Goal: Information Seeking & Learning: Learn about a topic

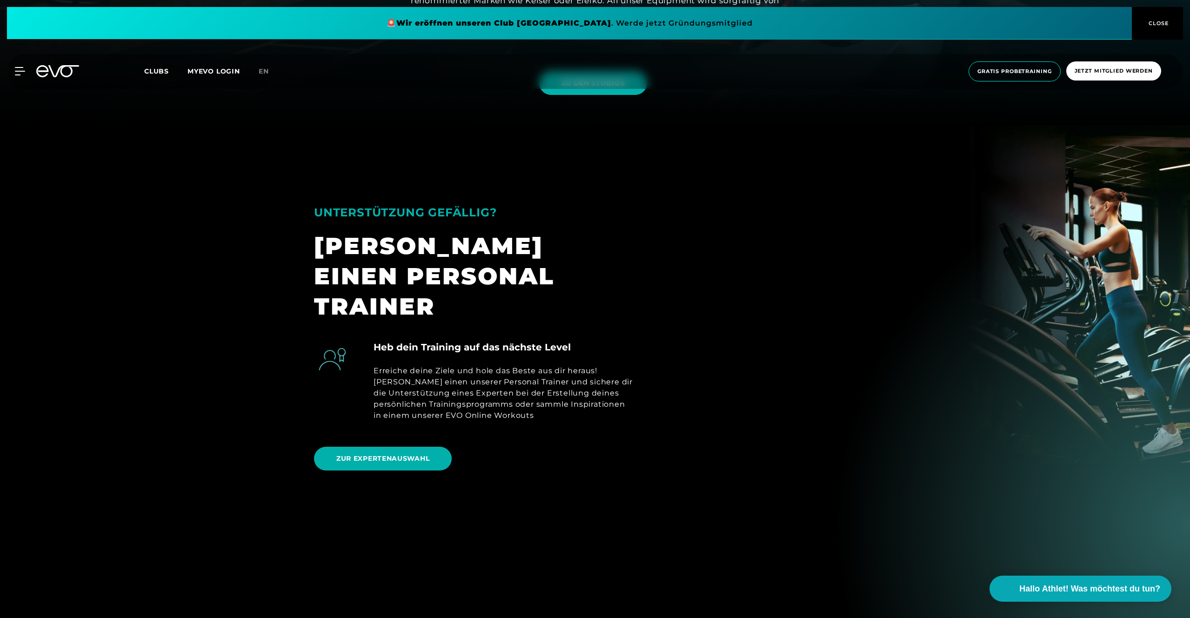
scroll to position [803, 0]
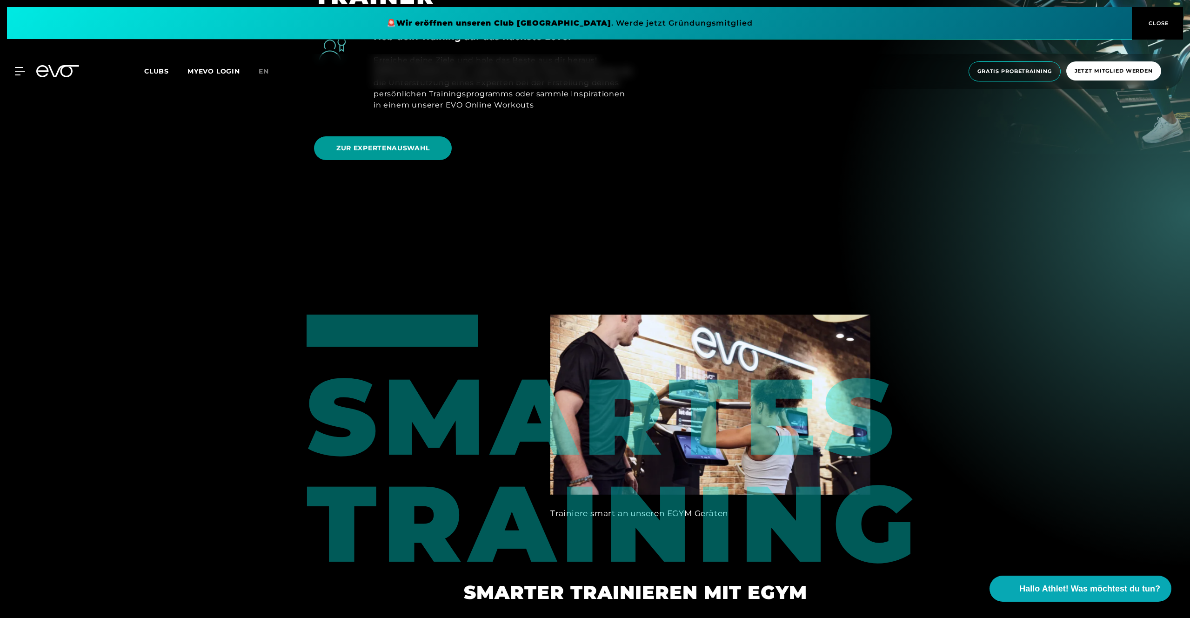
click at [420, 136] on span "ZUR EXPERTENAUSWAHL" at bounding box center [383, 148] width 138 height 24
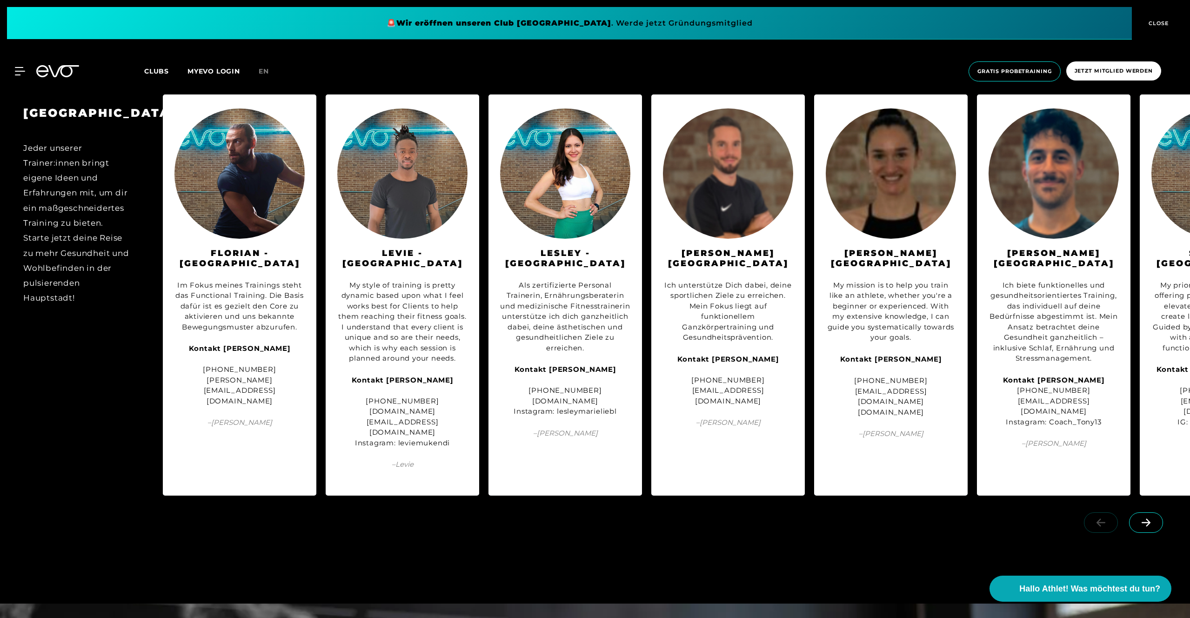
scroll to position [1453, 0]
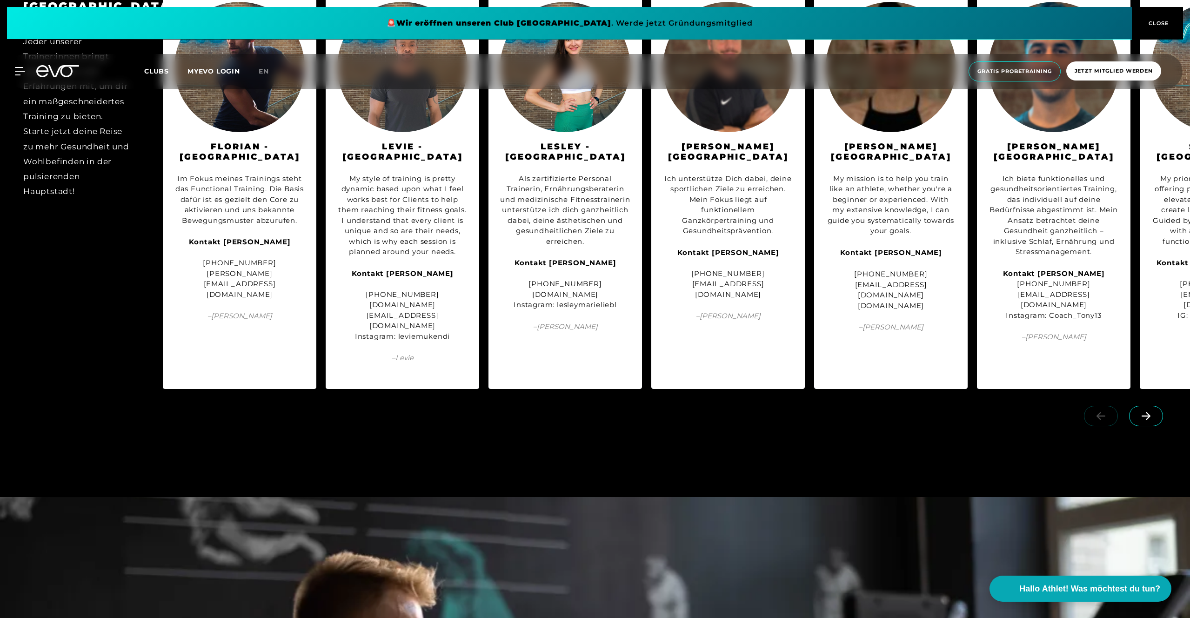
click at [1153, 412] on icon at bounding box center [1146, 416] width 16 height 8
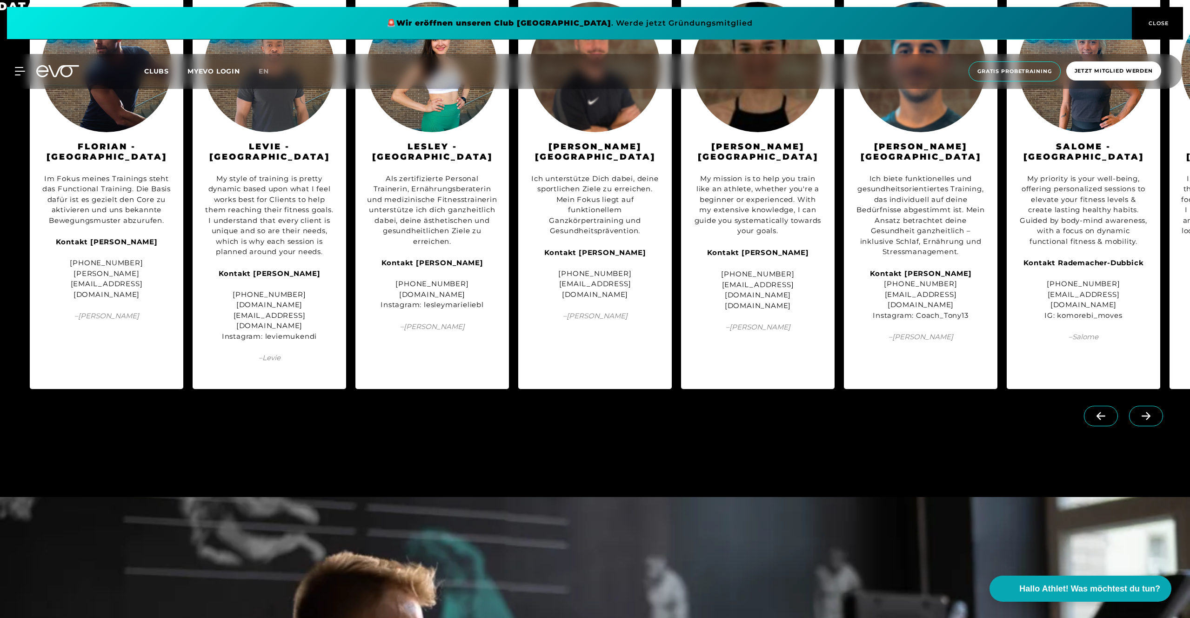
click at [1153, 412] on icon at bounding box center [1146, 416] width 16 height 8
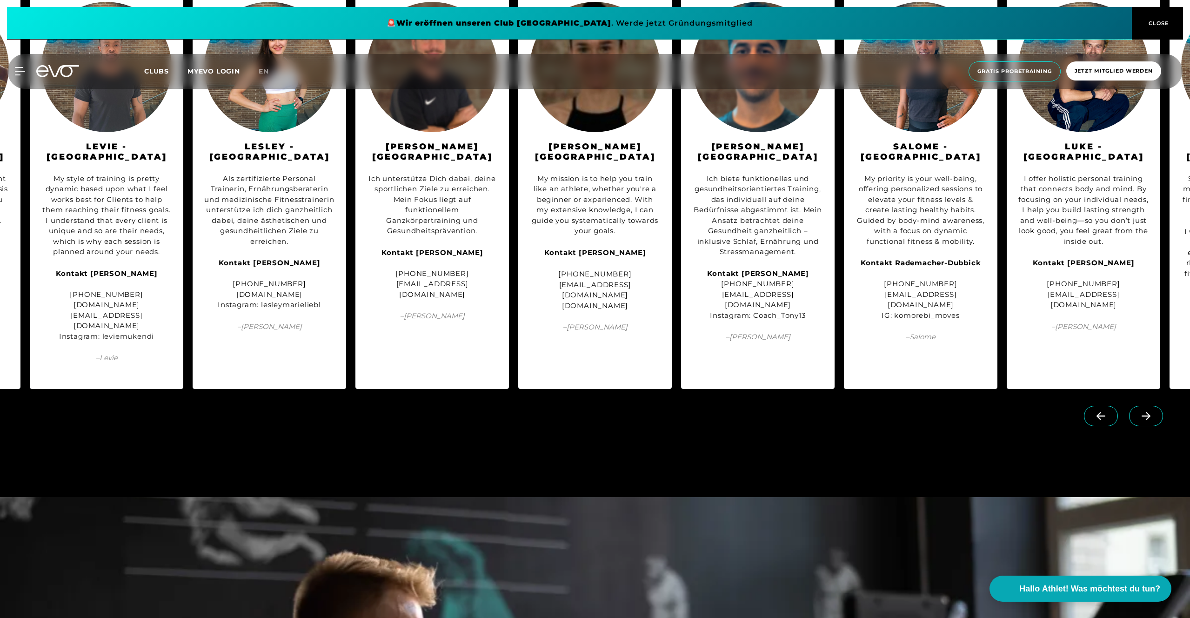
click at [1154, 406] on span at bounding box center [1146, 416] width 34 height 20
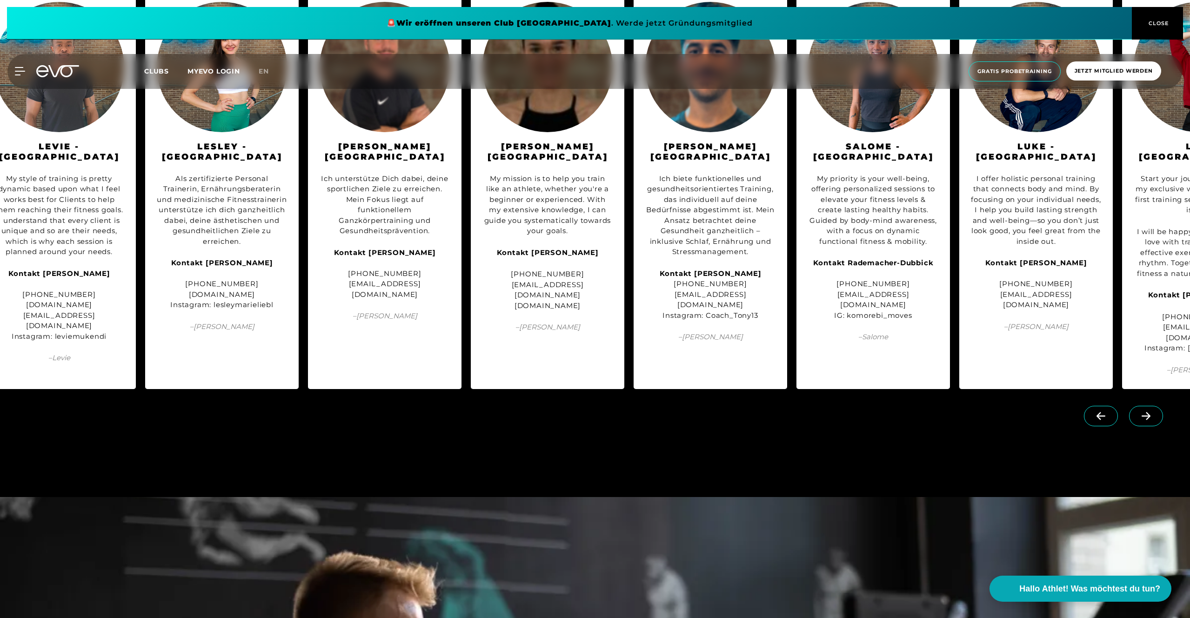
click at [1154, 406] on span at bounding box center [1146, 416] width 34 height 20
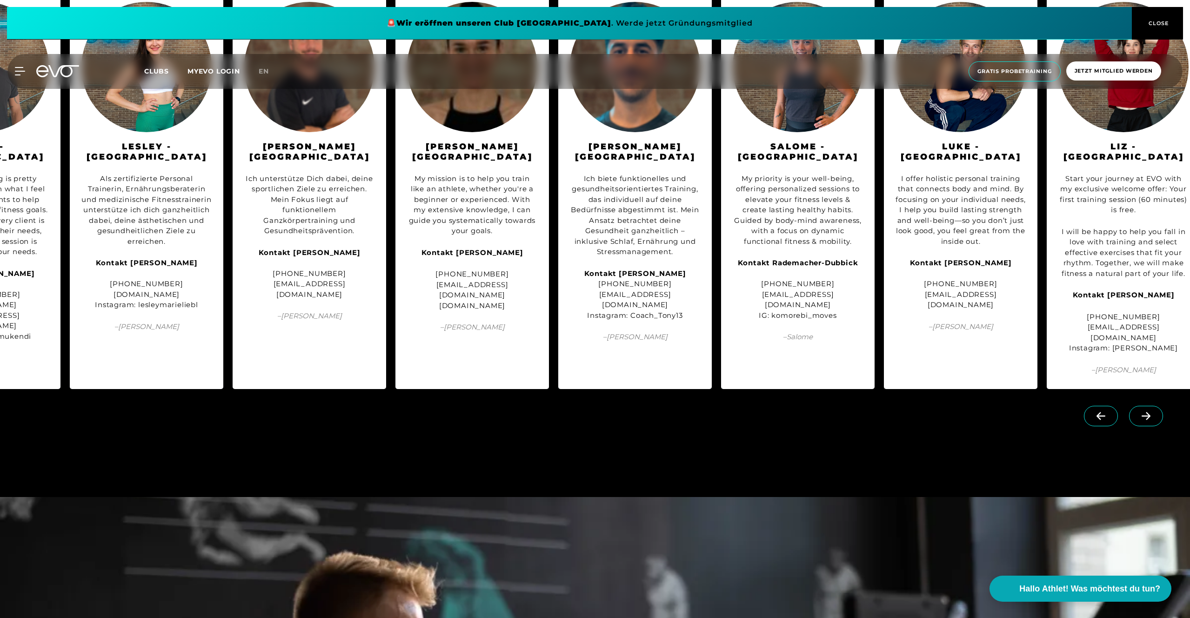
scroll to position [0, 438]
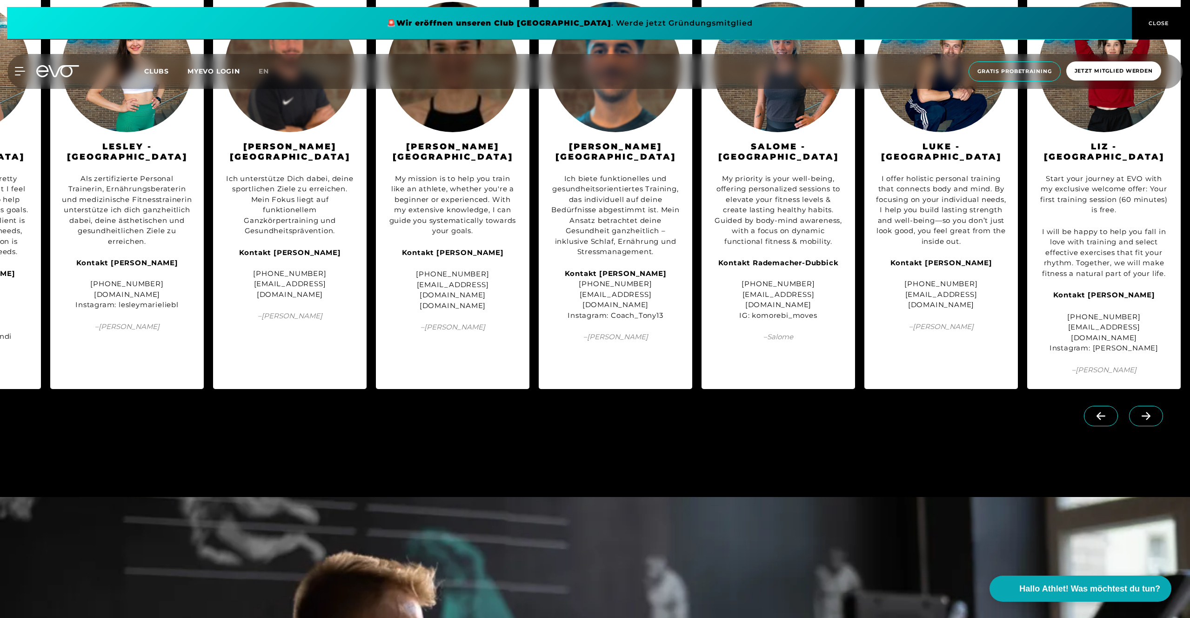
click at [1154, 406] on span at bounding box center [1146, 416] width 34 height 20
click at [1154, 406] on link at bounding box center [1148, 410] width 38 height 9
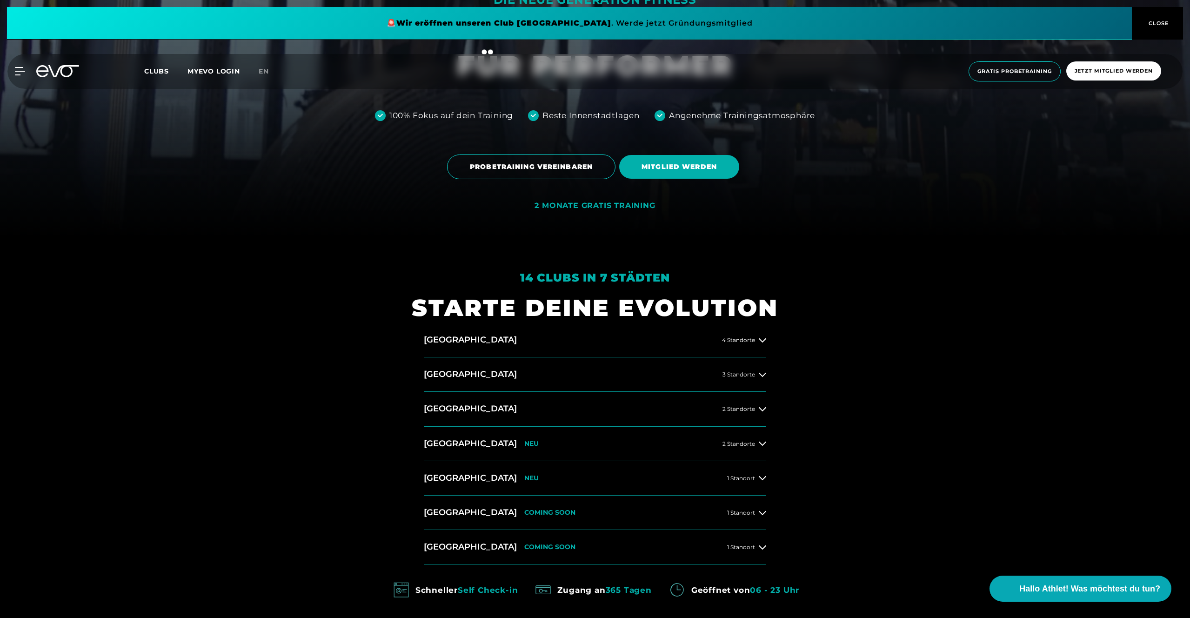
scroll to position [462, 0]
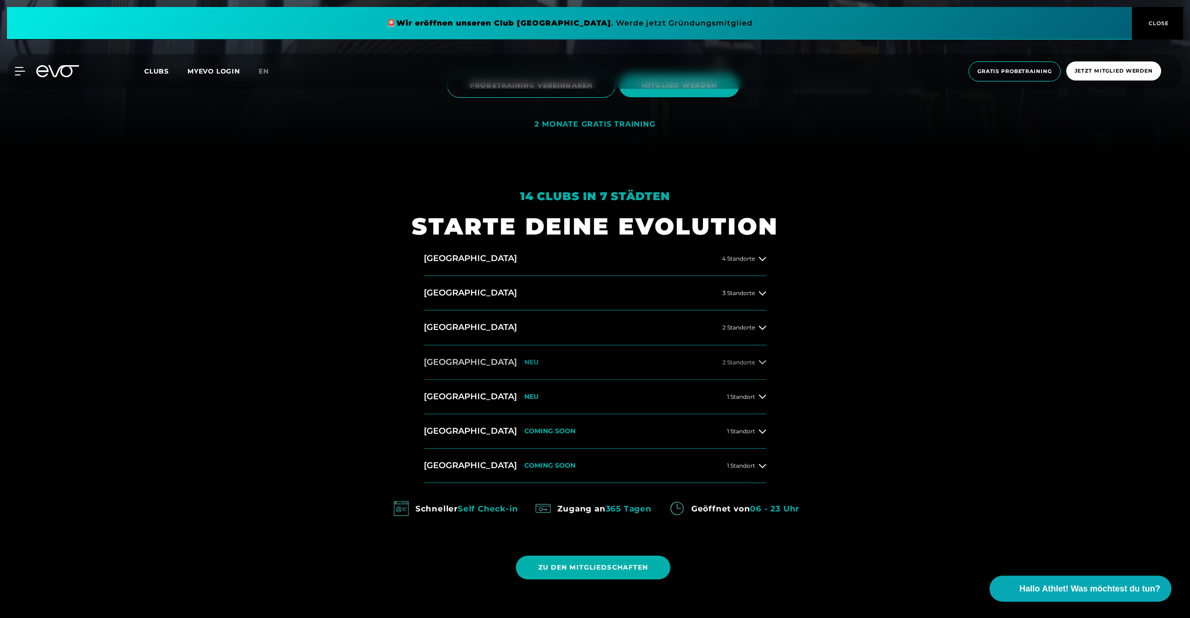
click at [509, 360] on button "[GEOGRAPHIC_DATA] NEU 2 Standorte" at bounding box center [595, 362] width 342 height 34
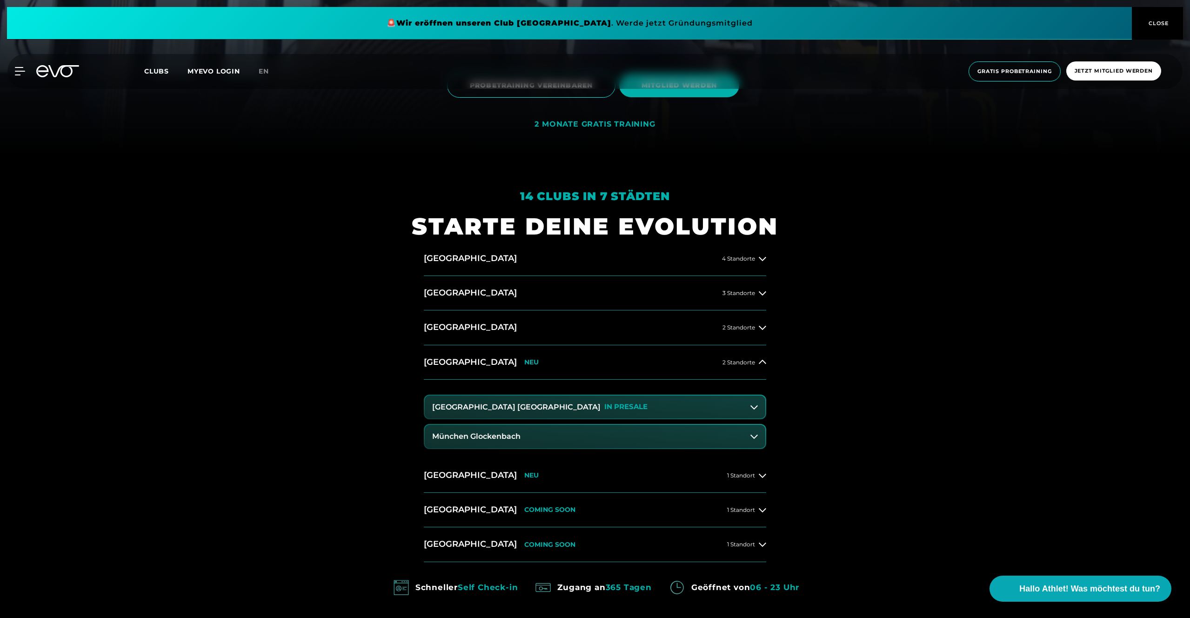
click at [578, 408] on button "[GEOGRAPHIC_DATA] Maxvorstadt IN [GEOGRAPHIC_DATA]" at bounding box center [595, 406] width 341 height 23
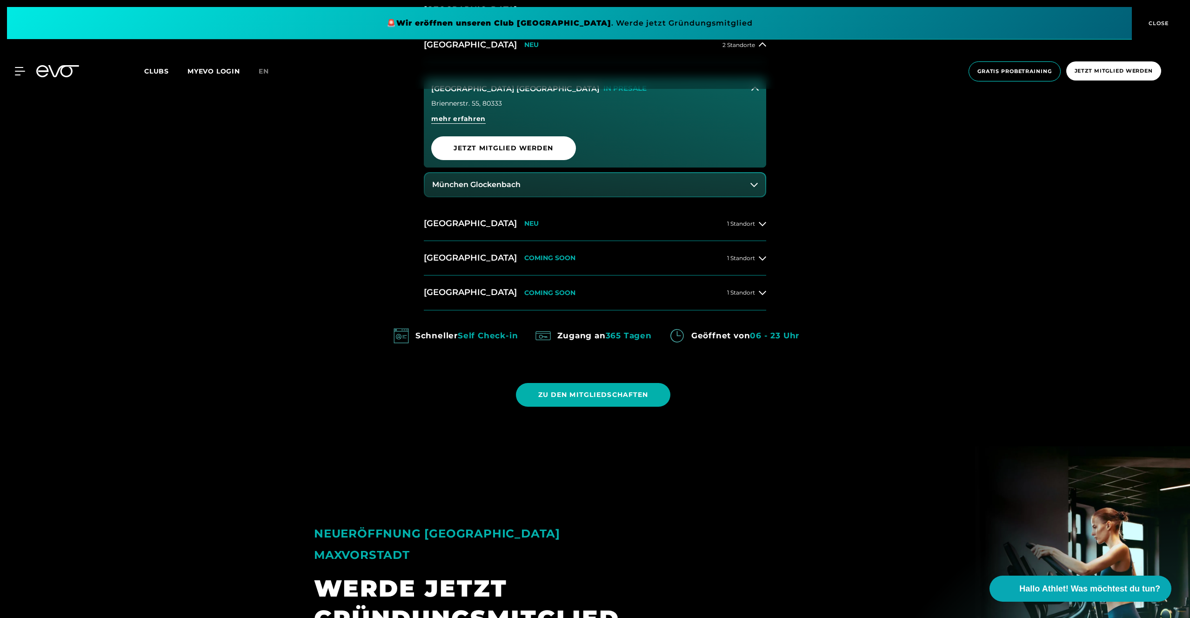
scroll to position [560, 0]
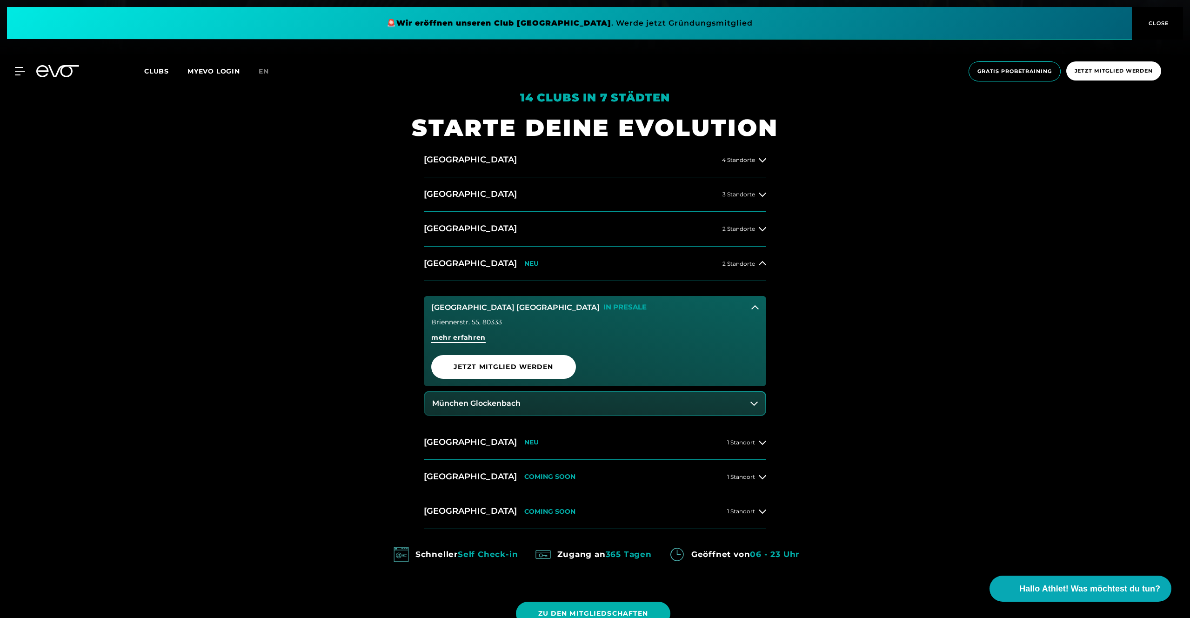
click at [469, 339] on span "mehr erfahren" at bounding box center [458, 338] width 54 height 10
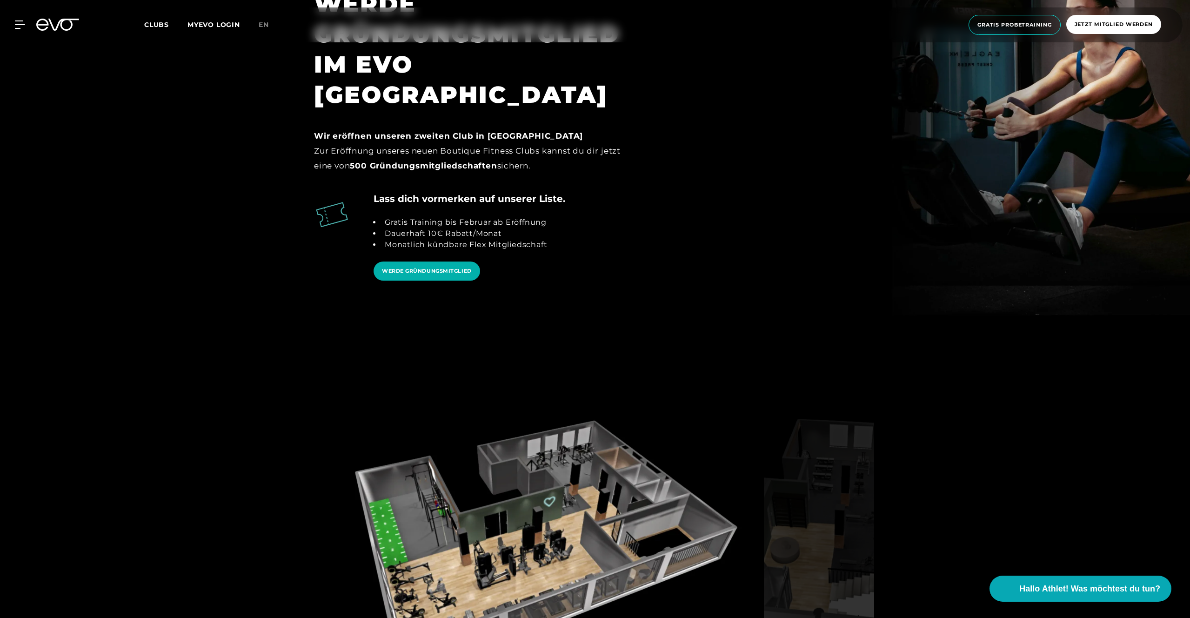
scroll to position [1507, 0]
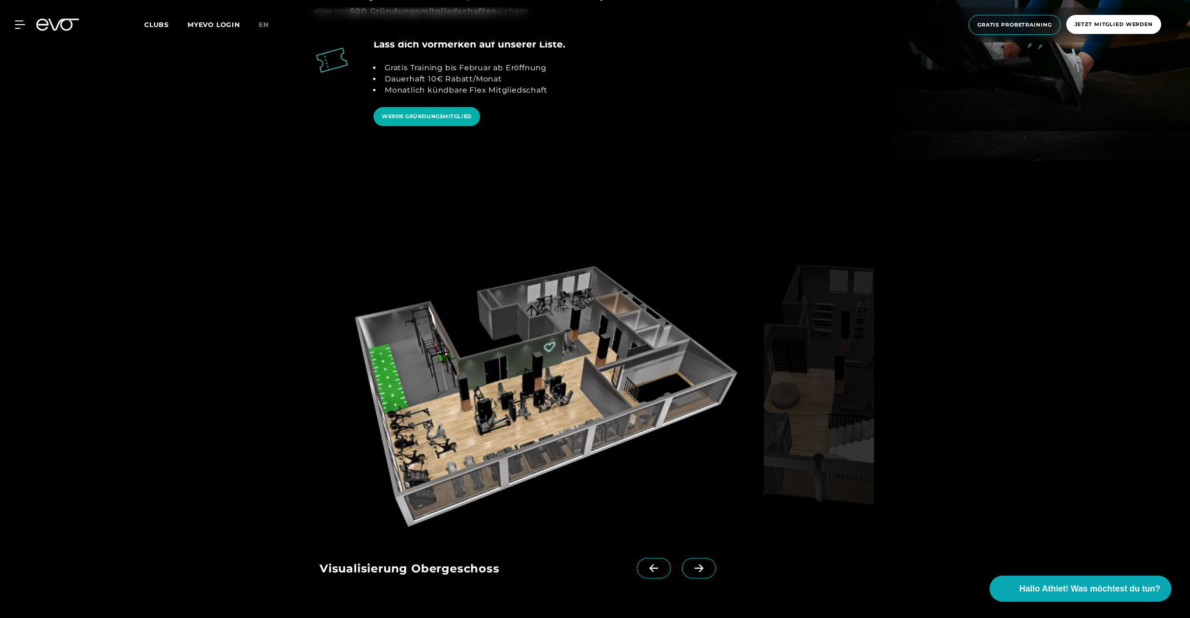
click at [691, 564] on icon at bounding box center [699, 568] width 16 height 8
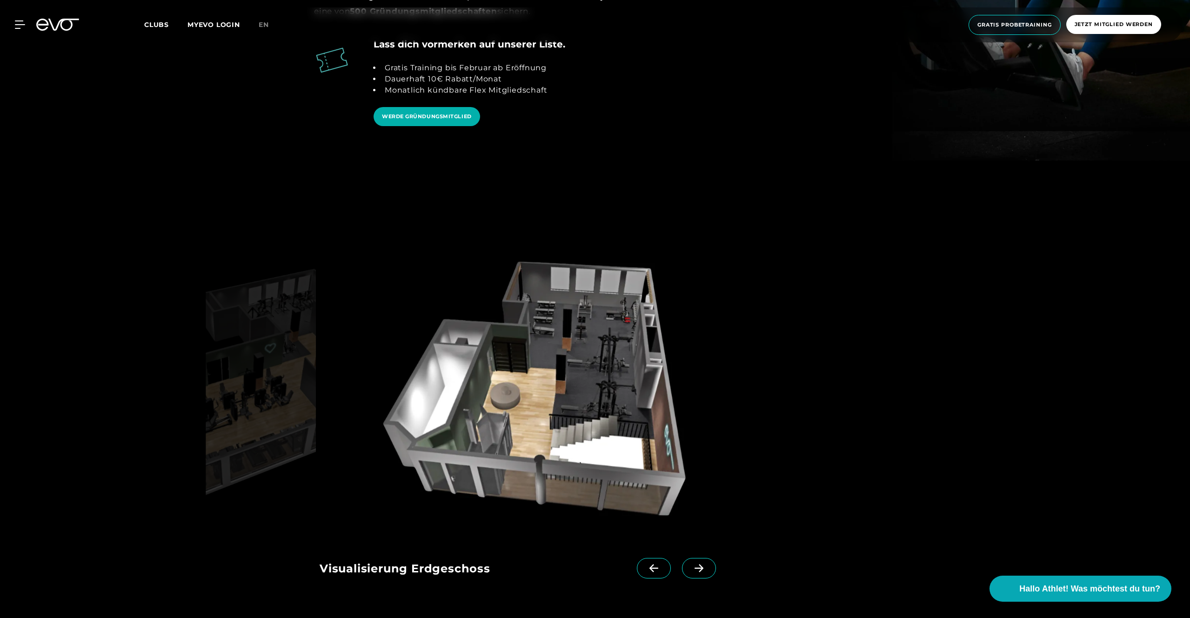
click at [691, 564] on icon at bounding box center [699, 568] width 16 height 8
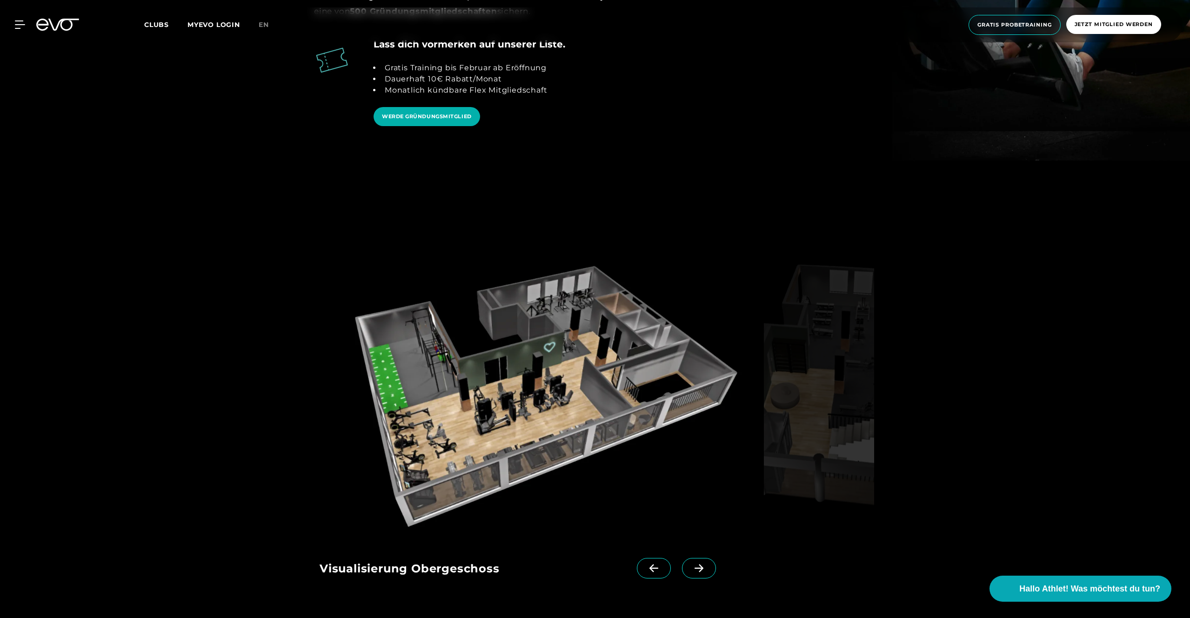
click at [690, 558] on span at bounding box center [699, 568] width 34 height 20
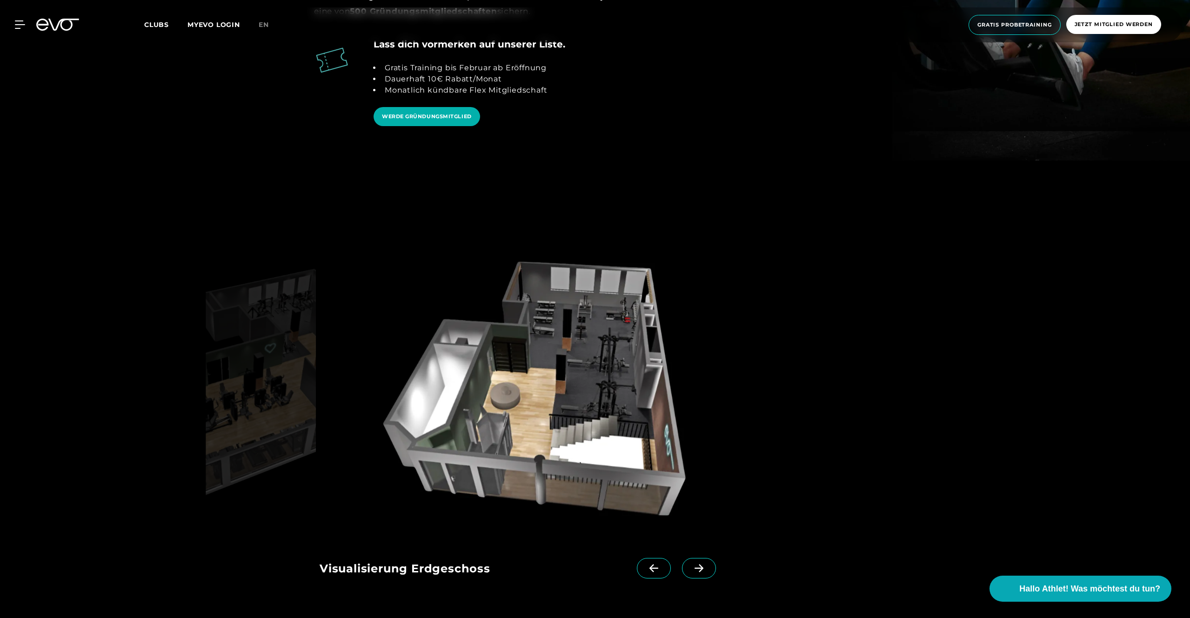
click at [644, 558] on span at bounding box center [654, 568] width 34 height 20
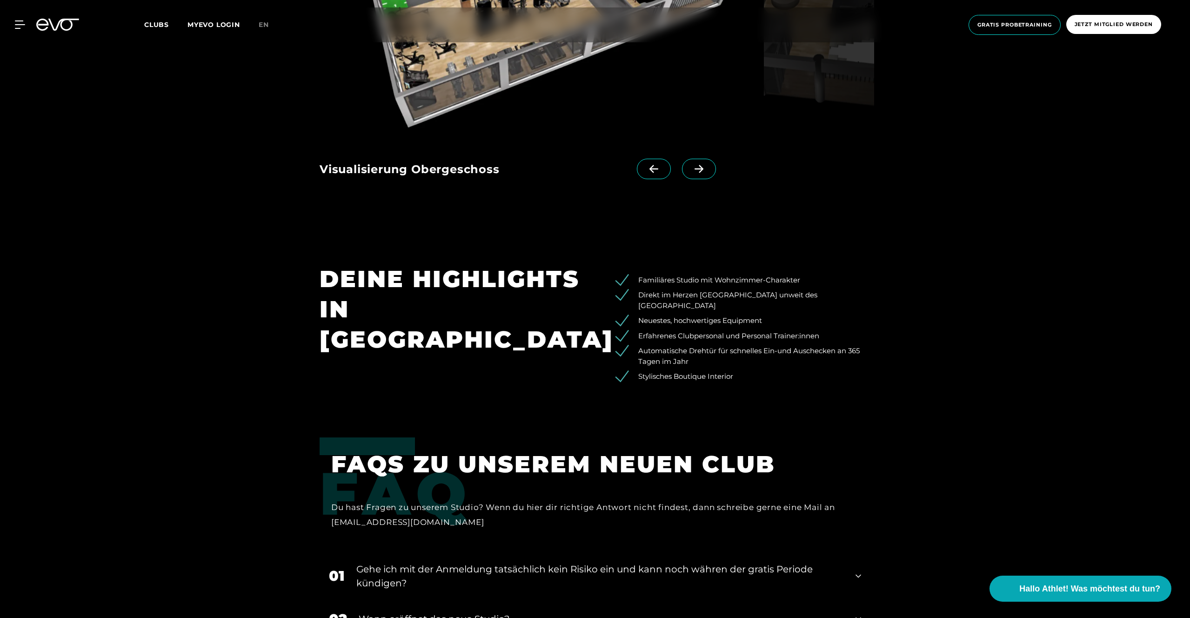
scroll to position [2185, 0]
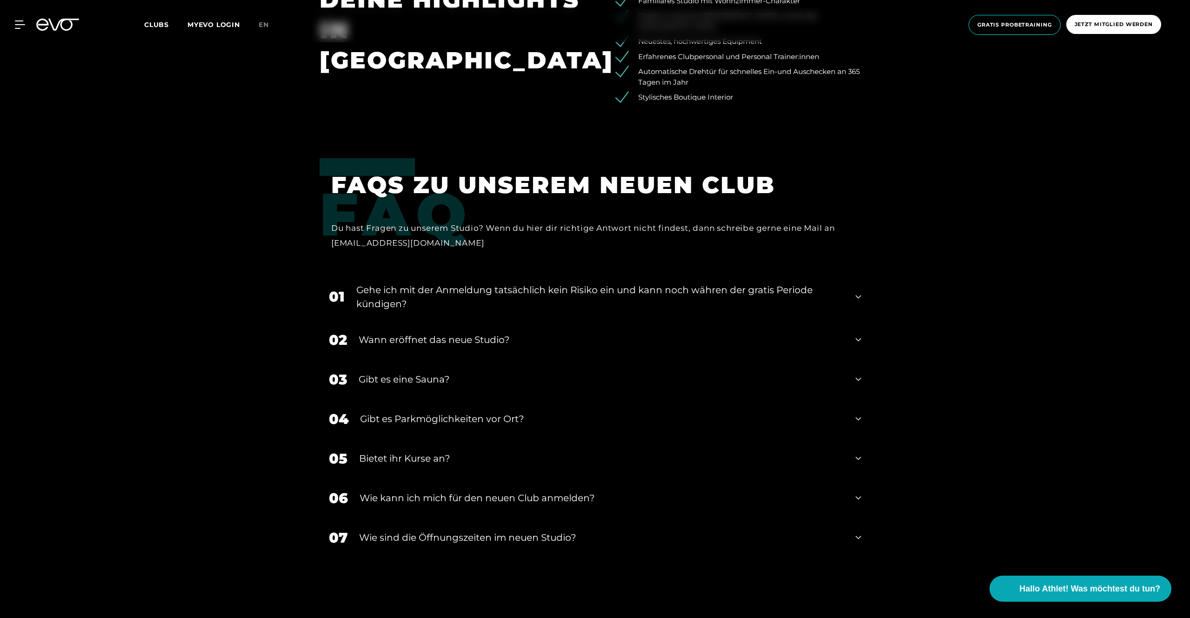
click at [440, 372] on div "Gibt es eine Sauna?" at bounding box center [601, 379] width 485 height 14
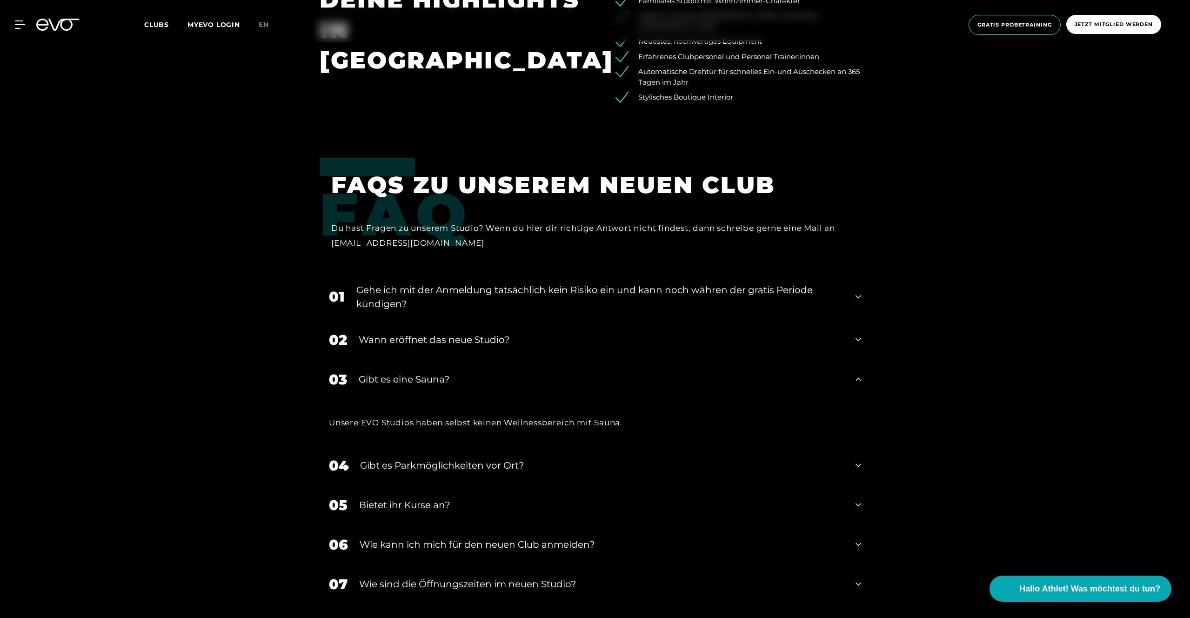
click at [440, 372] on div "Gibt es eine Sauna?" at bounding box center [601, 379] width 485 height 14
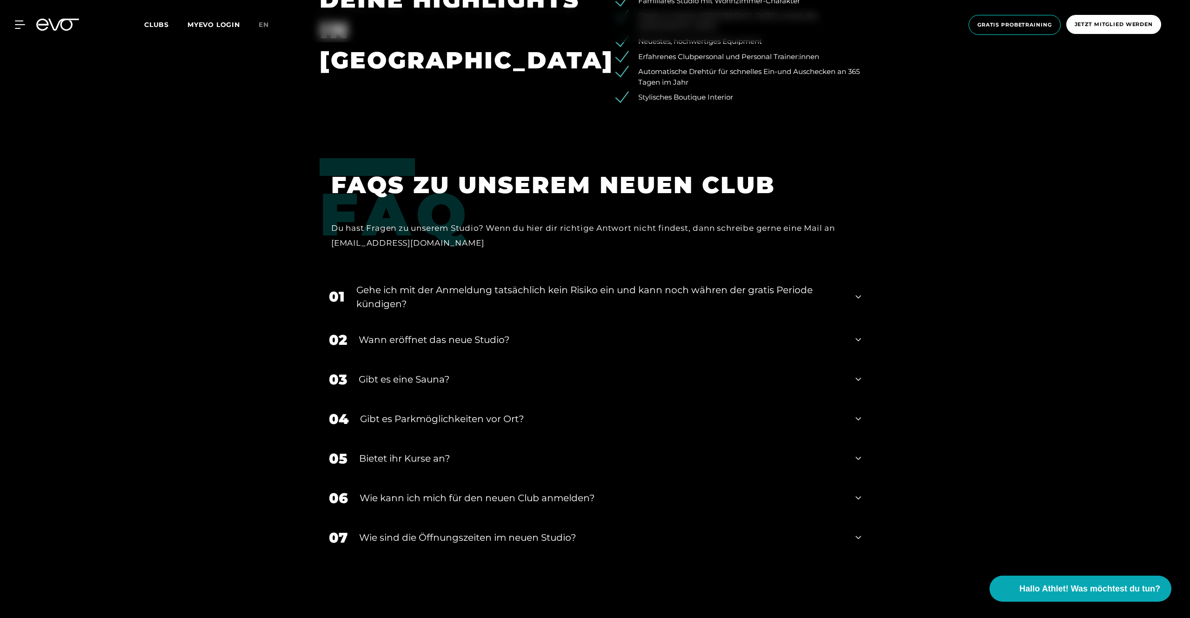
click at [442, 333] on div "Wann eröffnet das neue Studio?" at bounding box center [601, 340] width 485 height 14
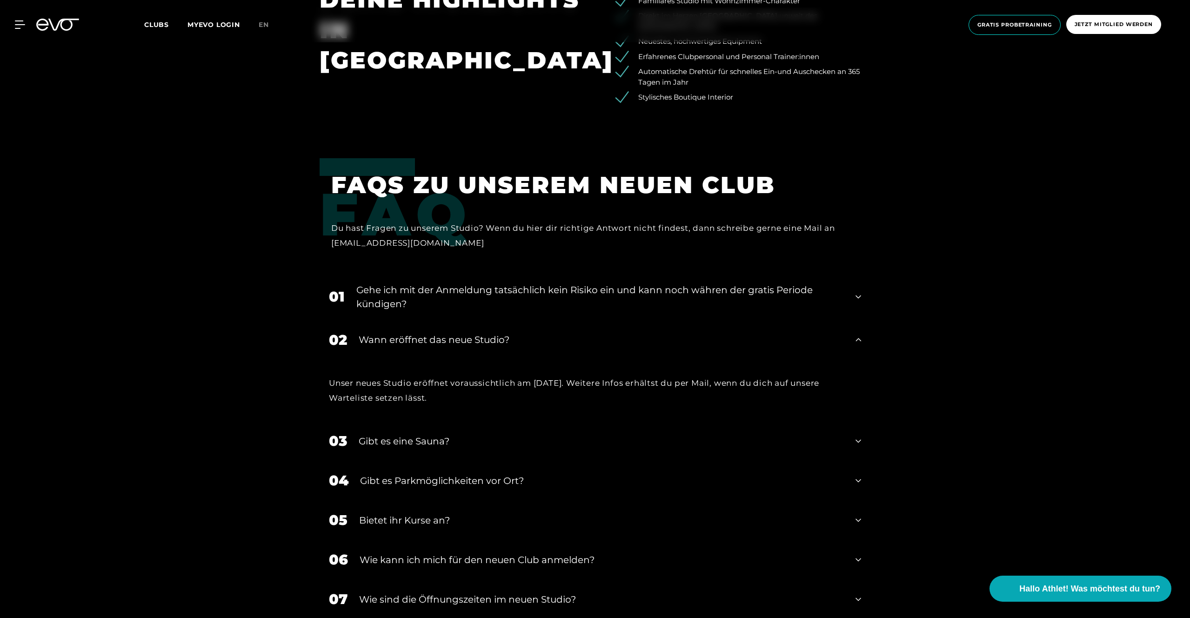
click at [447, 333] on div "Wann eröffnet das neue Studio?" at bounding box center [601, 340] width 485 height 14
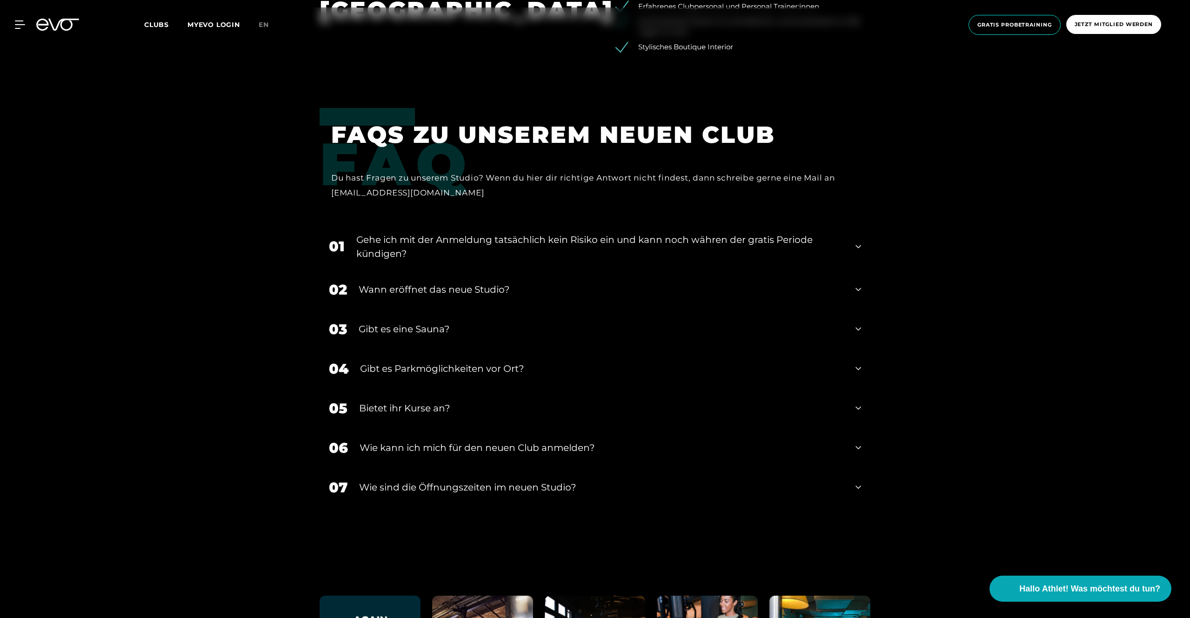
scroll to position [2297, 0]
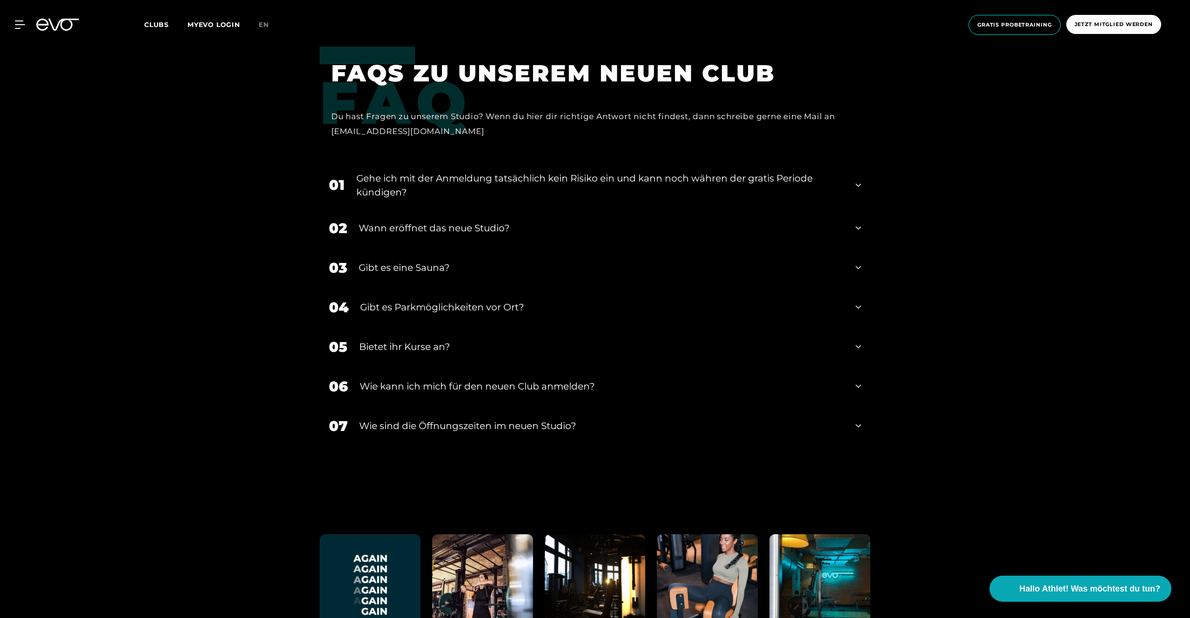
click at [453, 419] on div "​Wie sind die Öffnungszeiten im neuen Studio?" at bounding box center [601, 426] width 485 height 14
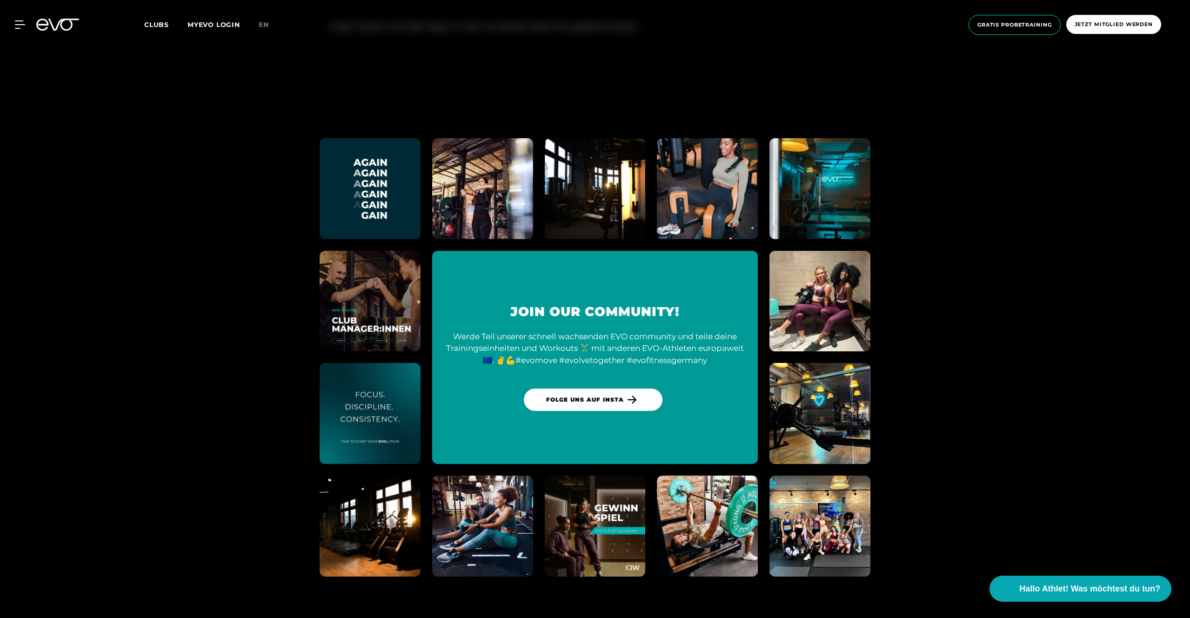
scroll to position [2789, 0]
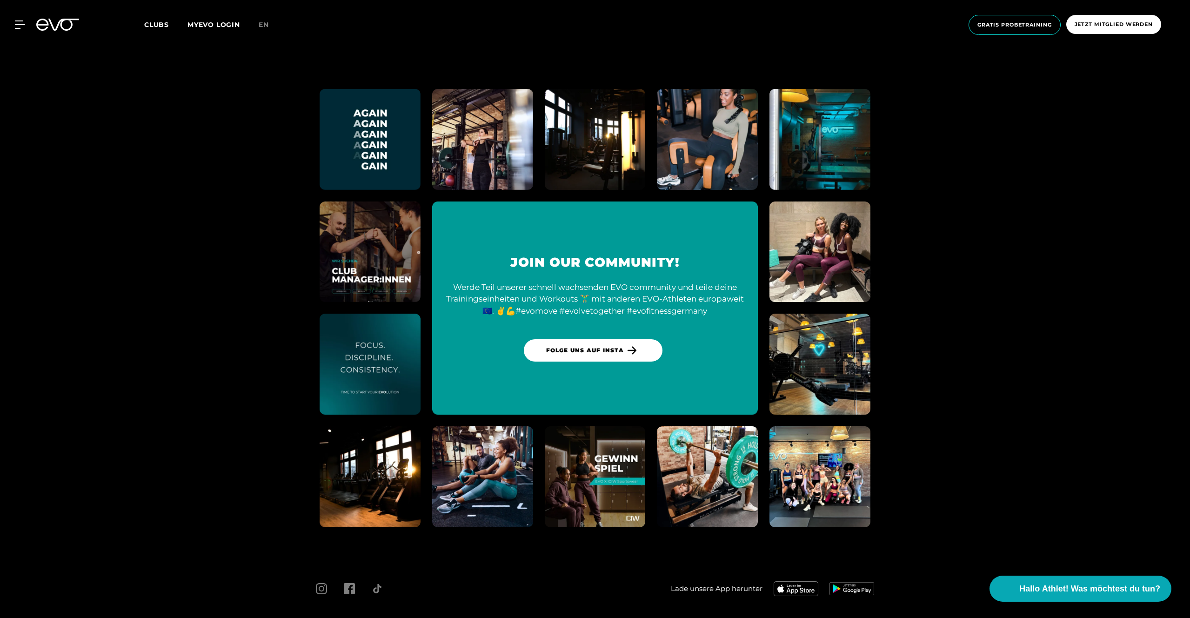
click at [827, 337] on img at bounding box center [819, 364] width 111 height 111
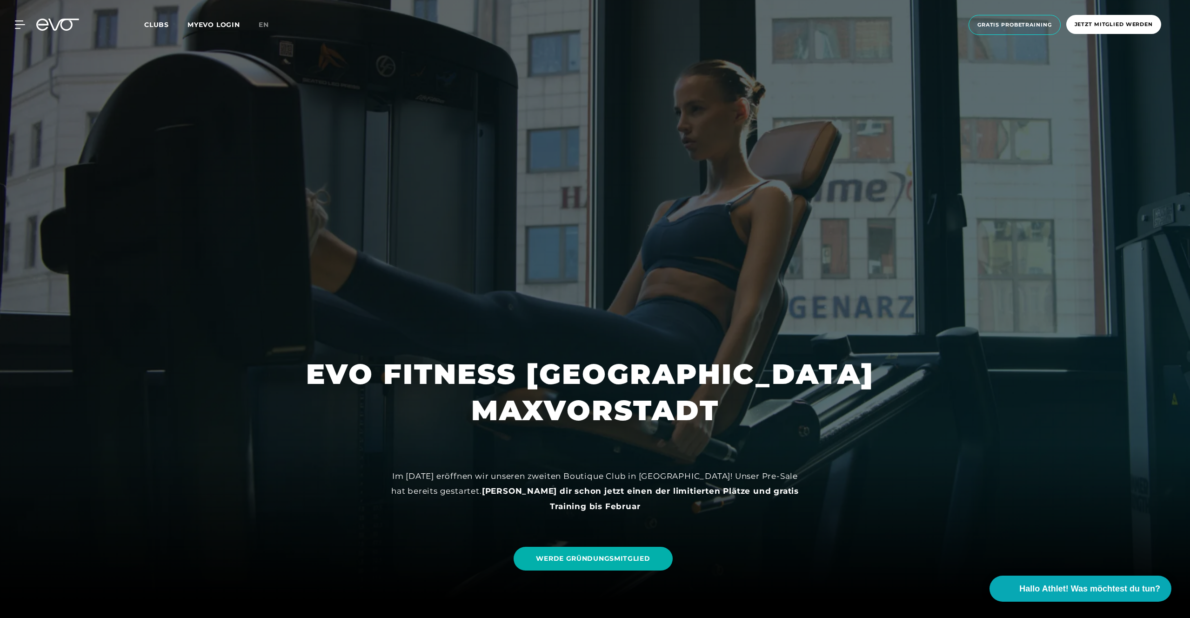
scroll to position [0, 0]
